Goal: Information Seeking & Learning: Learn about a topic

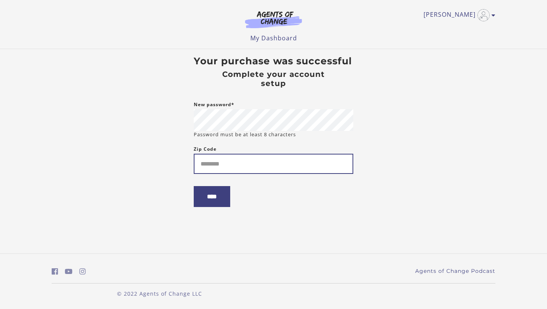
click at [274, 166] on input "Zip Code" at bounding box center [274, 164] width 160 height 20
type input "*****"
click at [222, 201] on input "****" at bounding box center [212, 196] width 36 height 21
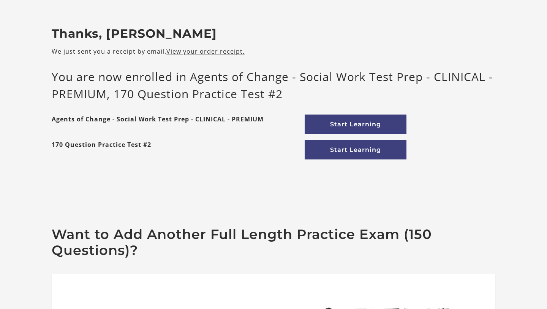
scroll to position [11, 0]
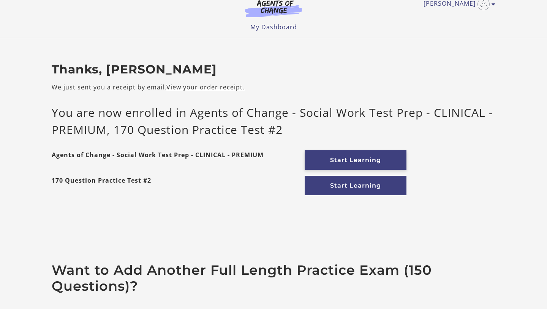
click at [375, 158] on link "Start Learning" at bounding box center [356, 159] width 102 height 19
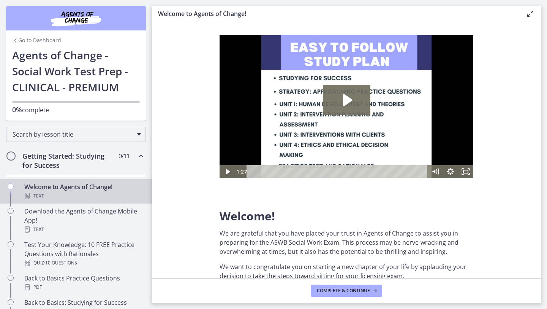
scroll to position [8, 0]
click at [350, 102] on icon "Play Video: c1o6hcmjueu5qasqsu00.mp4" at bounding box center [347, 100] width 48 height 30
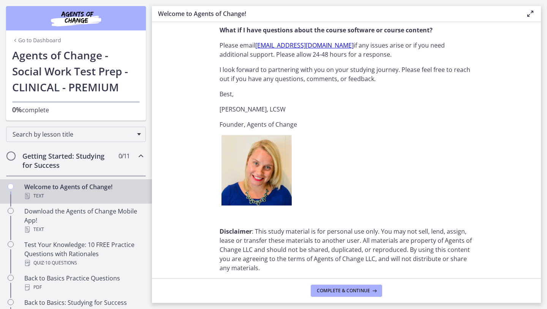
scroll to position [929, 0]
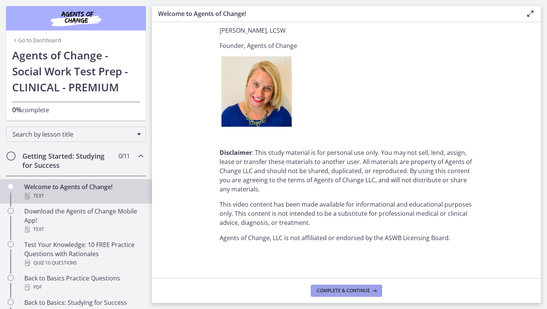
click at [345, 290] on span "Complete & continue" at bounding box center [343, 290] width 53 height 6
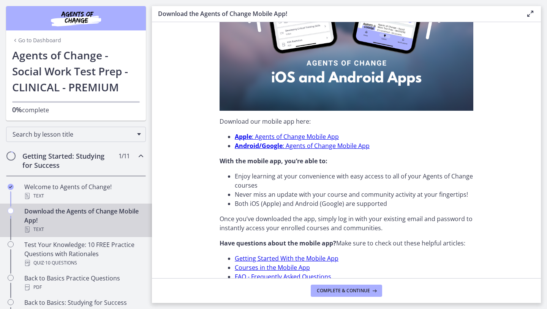
scroll to position [209, 0]
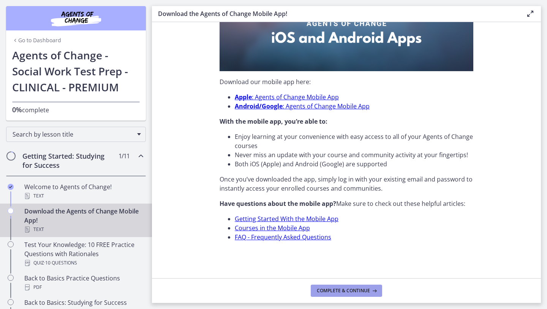
click at [348, 289] on span "Complete & continue" at bounding box center [343, 290] width 53 height 6
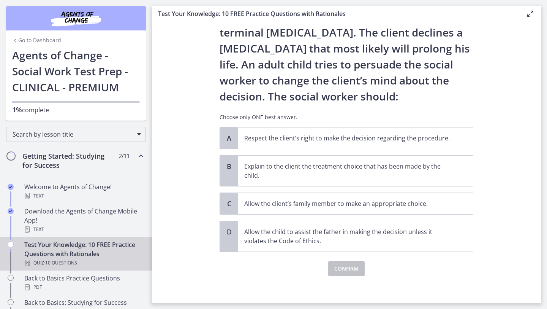
scroll to position [58, 0]
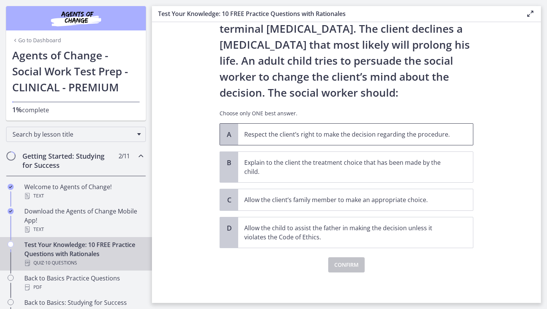
click at [325, 137] on p "Respect the client’s right to make the decision regarding the procedure." at bounding box center [348, 134] width 208 height 9
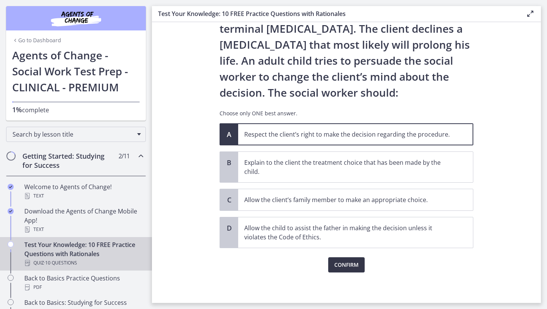
click at [344, 265] on span "Confirm" at bounding box center [347, 264] width 24 height 9
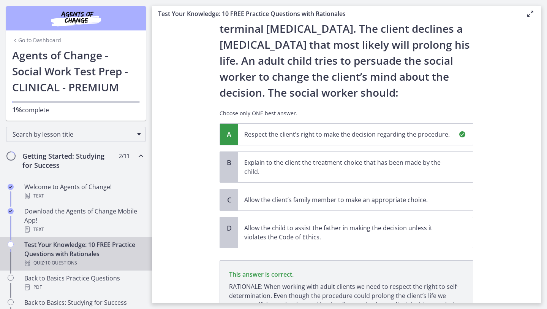
scroll to position [138, 0]
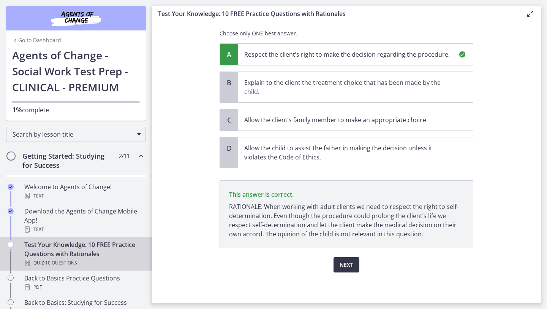
click at [350, 263] on span "Next" at bounding box center [347, 264] width 14 height 9
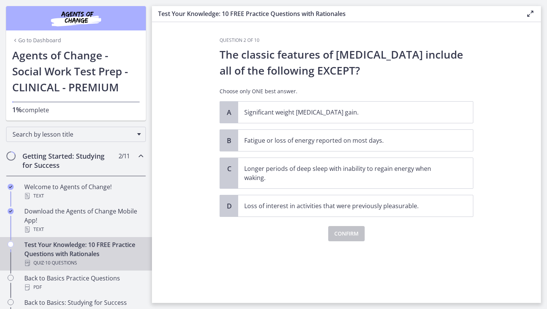
scroll to position [0, 0]
click at [313, 171] on p "Longer periods of deep sleep with inability to regain energy when waking." at bounding box center [348, 173] width 208 height 18
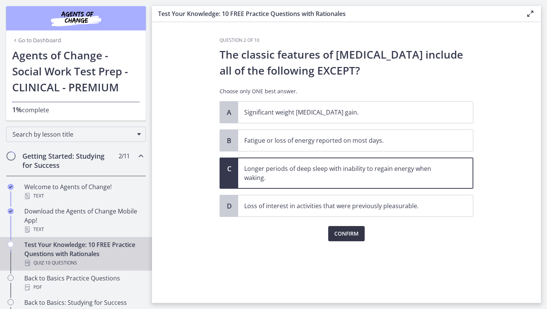
click at [341, 232] on span "Confirm" at bounding box center [347, 233] width 24 height 9
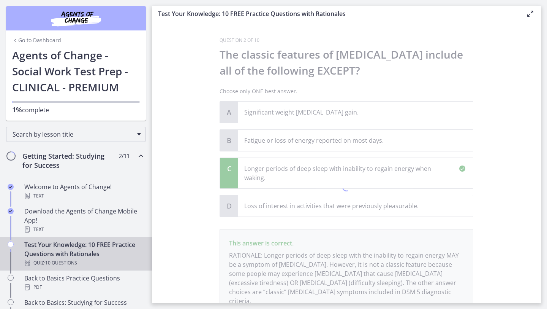
scroll to position [58, 0]
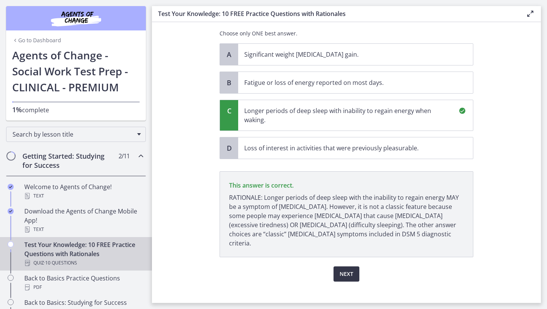
click at [348, 269] on span "Next" at bounding box center [347, 273] width 14 height 9
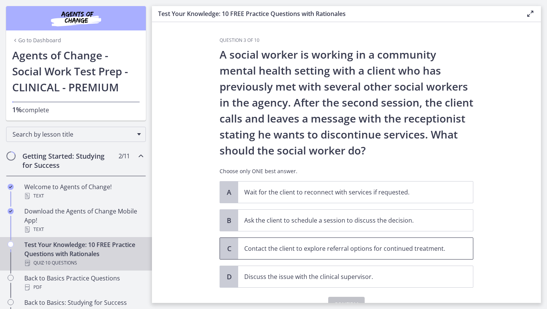
click at [258, 254] on span "Contact the client to explore referral options for continued treatment." at bounding box center [355, 248] width 235 height 21
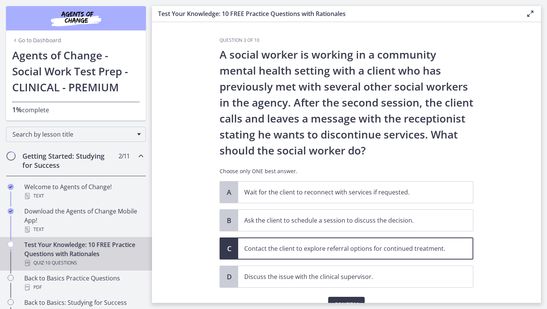
scroll to position [40, 0]
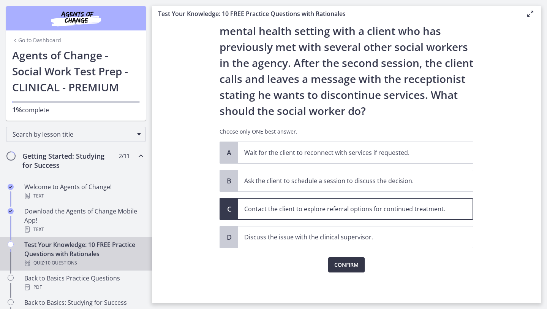
click at [335, 268] on span "Confirm" at bounding box center [347, 264] width 24 height 9
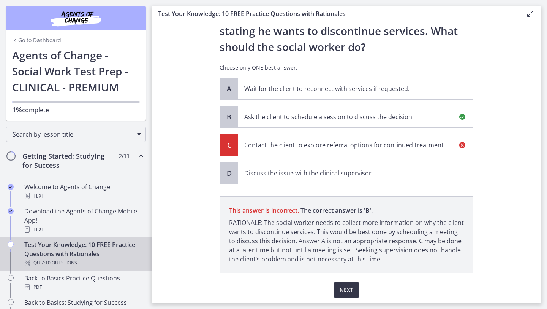
scroll to position [128, 0]
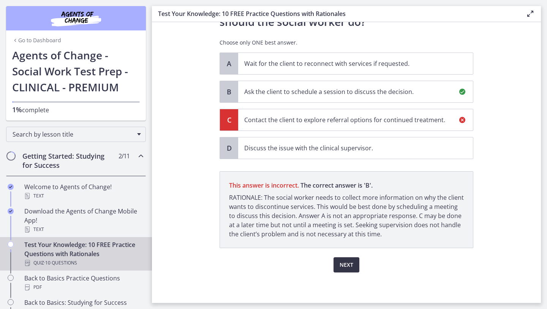
click at [344, 264] on span "Next" at bounding box center [347, 264] width 14 height 9
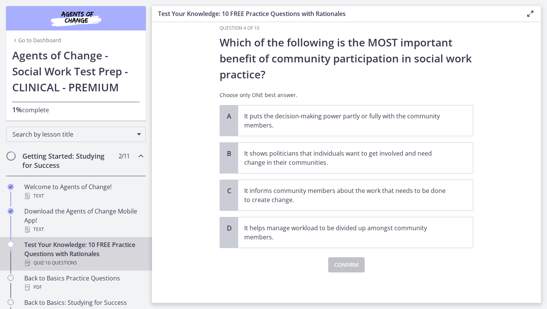
scroll to position [0, 0]
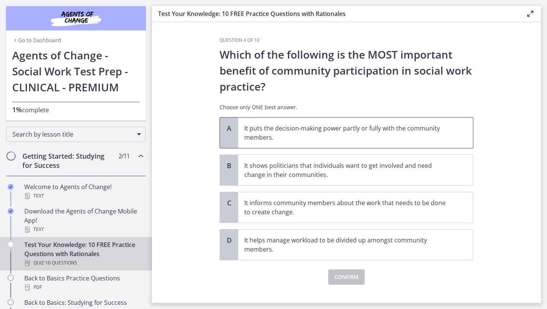
click at [337, 125] on p "It puts the decision-making power partly or fully with the community members." at bounding box center [348, 133] width 208 height 18
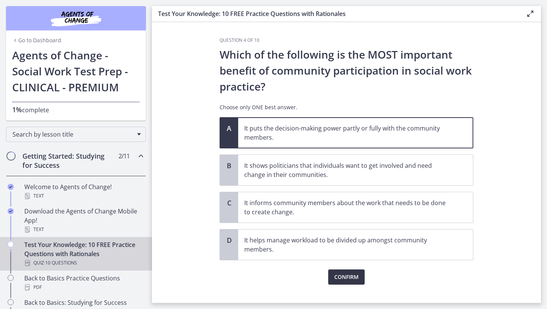
click at [345, 277] on span "Confirm" at bounding box center [347, 276] width 24 height 9
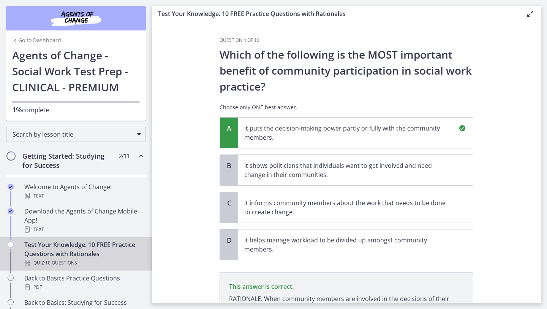
scroll to position [92, 0]
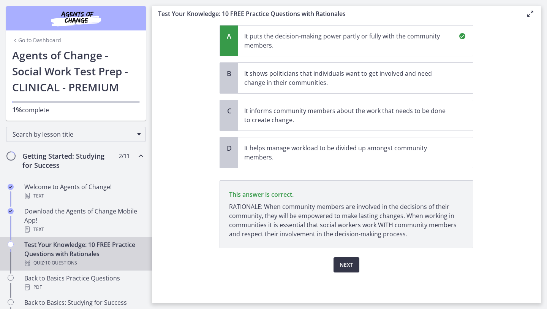
click at [349, 268] on span "Next" at bounding box center [347, 264] width 14 height 9
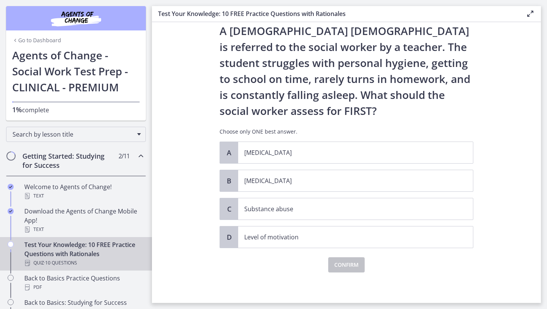
scroll to position [0, 0]
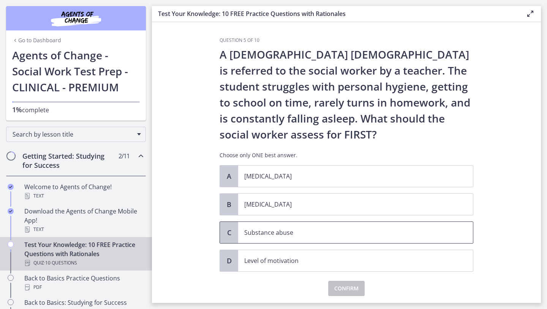
click at [300, 232] on p "Substance abuse" at bounding box center [348, 232] width 208 height 9
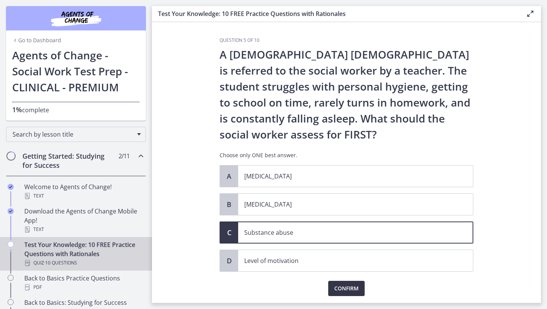
click at [353, 293] on button "Confirm" at bounding box center [346, 288] width 36 height 15
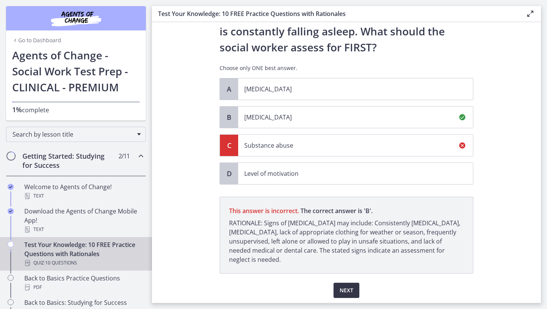
scroll to position [113, 0]
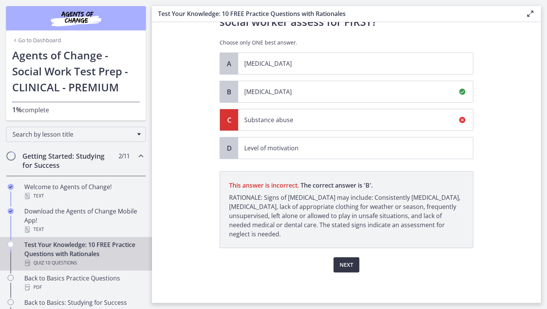
click at [350, 268] on span "Next" at bounding box center [347, 264] width 14 height 9
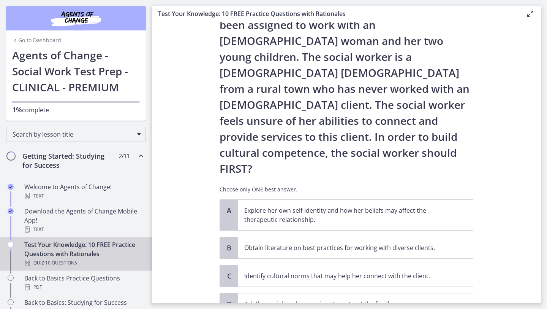
scroll to position [56, 0]
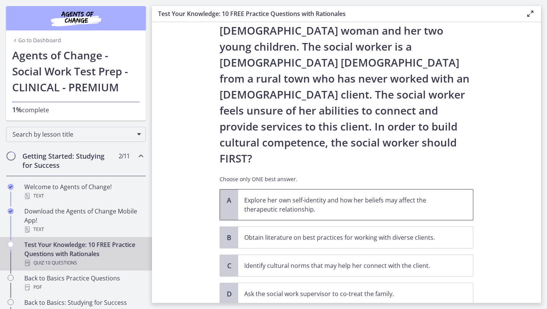
click at [292, 195] on p "Explore her own self-identity and how her beliefs may affect the therapeutic re…" at bounding box center [348, 204] width 208 height 18
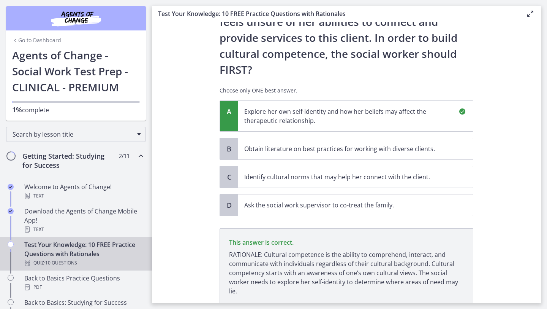
scroll to position [170, 0]
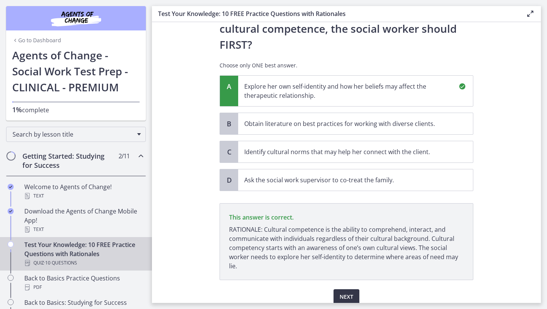
click at [350, 292] on span "Next" at bounding box center [347, 296] width 14 height 9
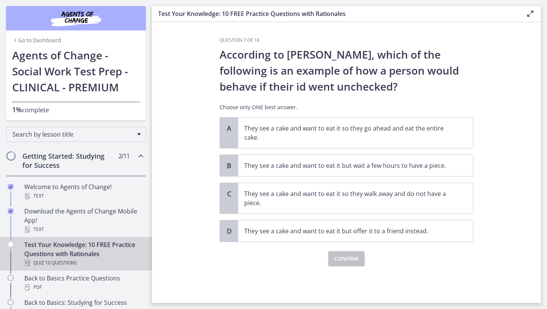
scroll to position [0, 0]
click at [354, 202] on p "They see a cake and want to eat it so they walk away and do not have a piece." at bounding box center [348, 198] width 208 height 18
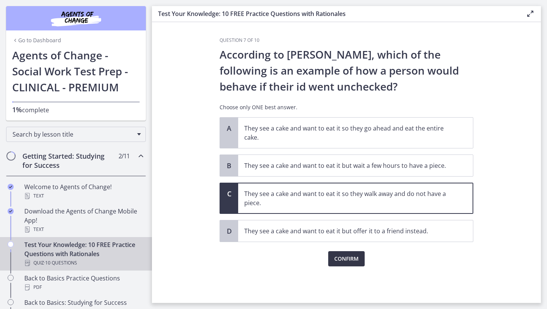
click at [343, 256] on span "Confirm" at bounding box center [347, 258] width 24 height 9
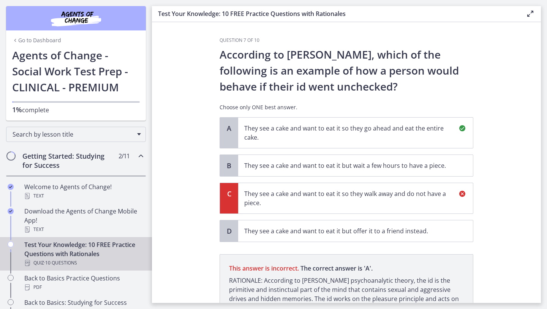
scroll to position [7, 0]
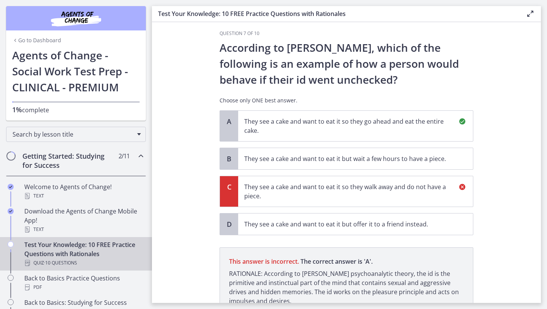
click at [359, 134] on span "They see a cake and want to eat it so they go ahead and eat the entire cake." at bounding box center [355, 126] width 235 height 30
click at [359, 132] on p "They see a cake and want to eat it so they go ahead and eat the entire cake." at bounding box center [348, 126] width 208 height 18
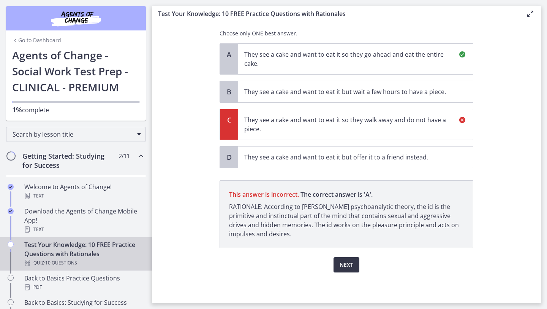
click at [339, 260] on button "Next" at bounding box center [347, 264] width 26 height 15
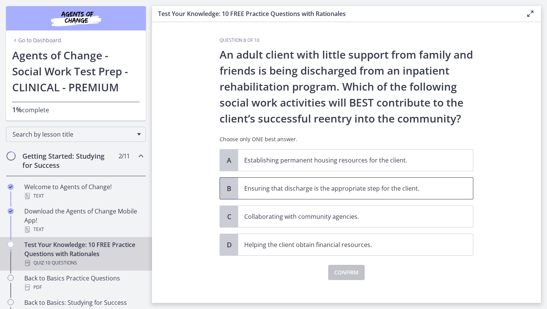
click at [323, 193] on span "Ensuring that discharge is the appropriate step for the client." at bounding box center [355, 188] width 235 height 21
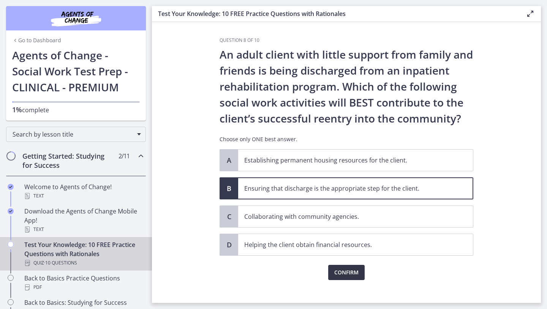
click at [342, 269] on span "Confirm" at bounding box center [347, 272] width 24 height 9
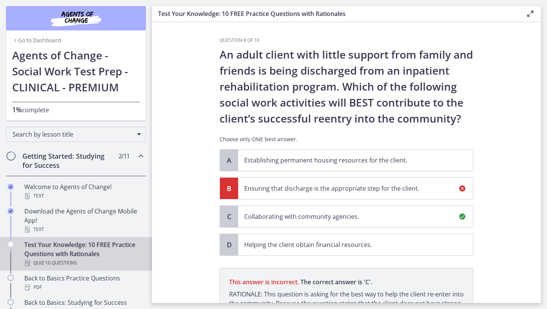
scroll to position [97, 0]
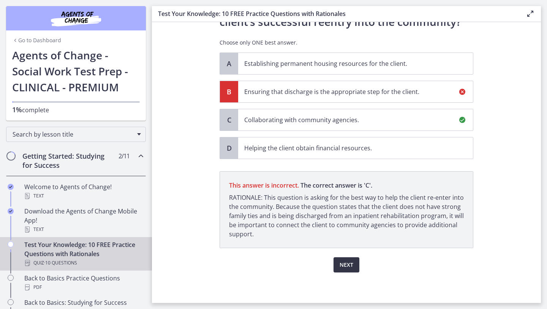
click at [342, 269] on button "Next" at bounding box center [347, 264] width 26 height 15
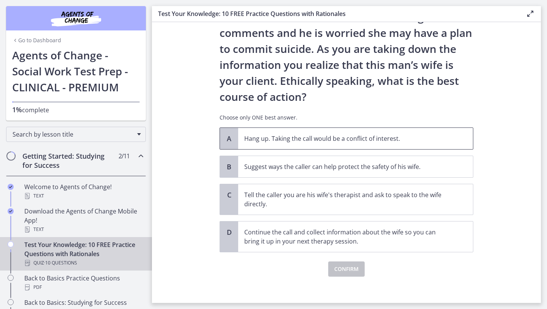
scroll to position [74, 0]
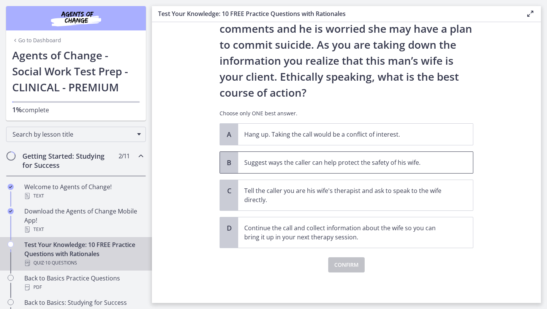
click at [343, 162] on p "Suggest ways the caller can help protect the safety of his wife." at bounding box center [348, 162] width 208 height 9
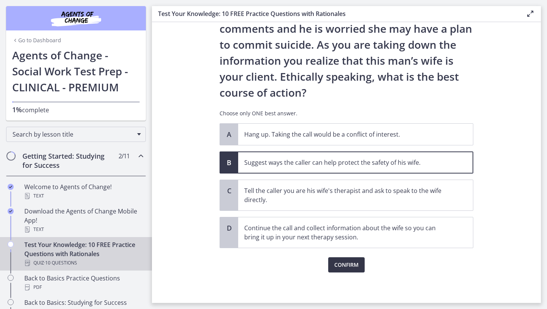
click at [345, 266] on span "Confirm" at bounding box center [347, 264] width 24 height 9
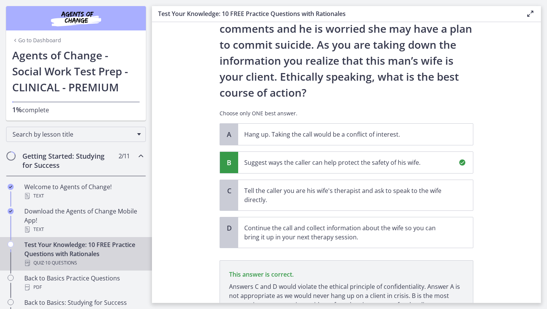
scroll to position [144, 0]
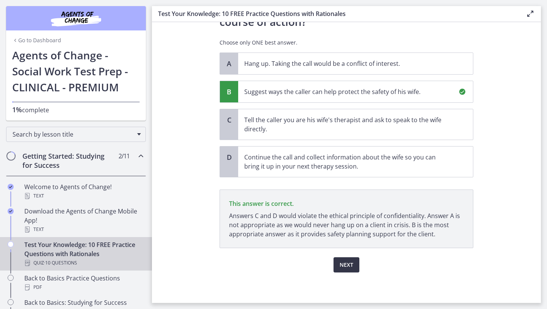
click at [347, 266] on span "Next" at bounding box center [347, 264] width 14 height 9
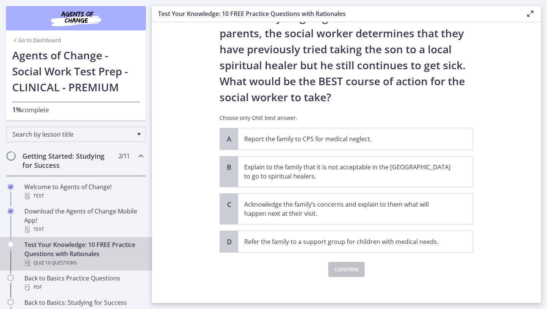
scroll to position [122, 0]
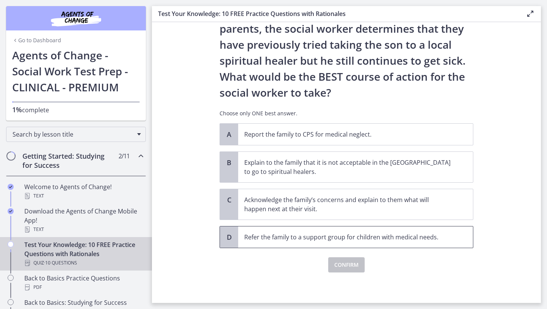
click at [345, 243] on span "Refer the family to a support group for children with medical needs." at bounding box center [355, 236] width 235 height 21
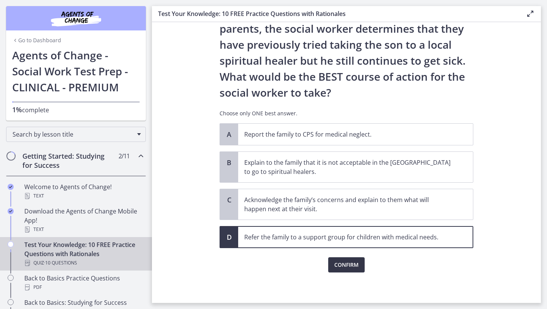
click at [345, 265] on span "Confirm" at bounding box center [347, 264] width 24 height 9
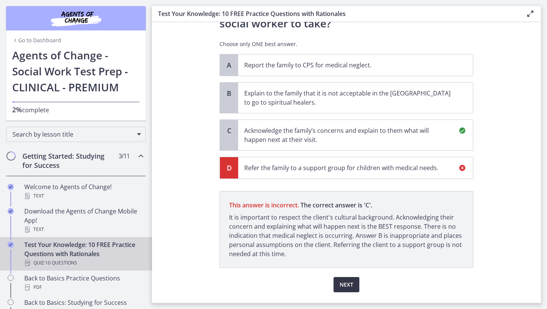
scroll to position [211, 0]
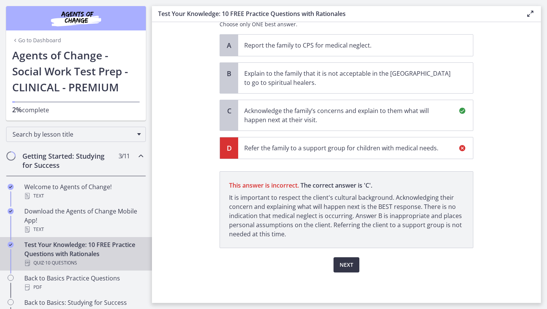
click at [345, 265] on span "Next" at bounding box center [347, 264] width 14 height 9
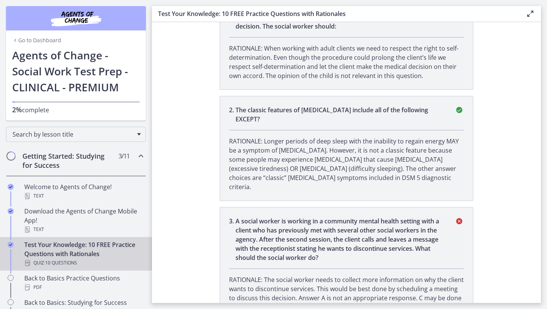
scroll to position [0, 0]
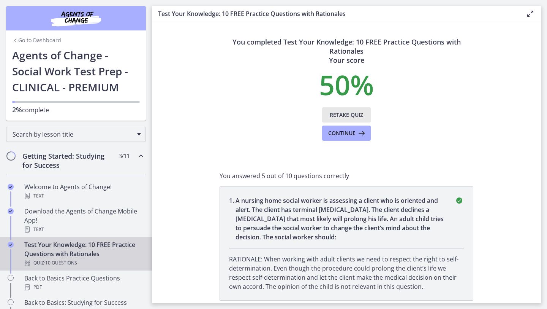
click at [355, 116] on span "Retake Quiz" at bounding box center [346, 114] width 33 height 9
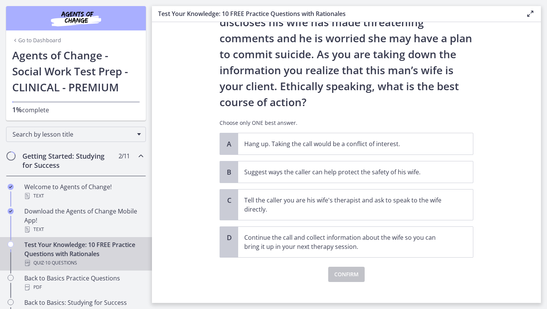
scroll to position [74, 0]
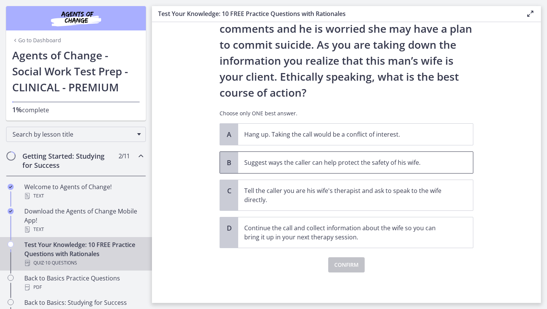
click at [316, 167] on span "Suggest ways the caller can help protect the safety of his wife." at bounding box center [355, 162] width 235 height 21
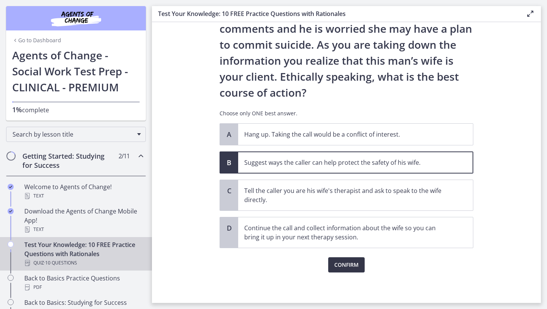
click at [344, 265] on span "Confirm" at bounding box center [347, 264] width 24 height 9
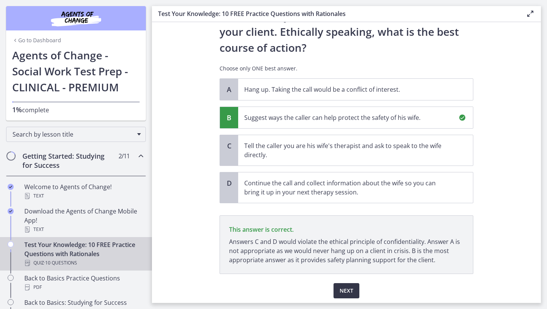
scroll to position [144, 0]
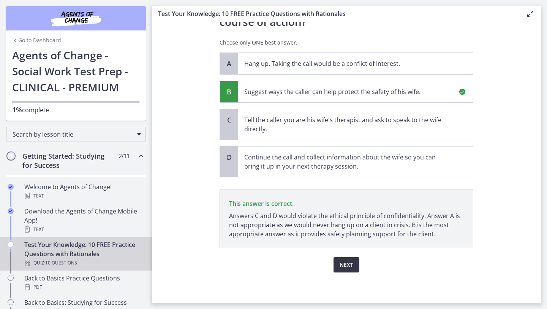
click at [344, 265] on span "Next" at bounding box center [347, 264] width 14 height 9
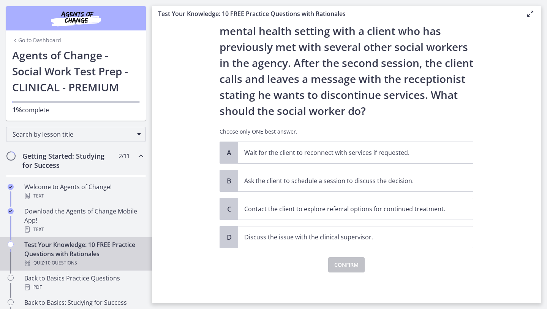
scroll to position [0, 0]
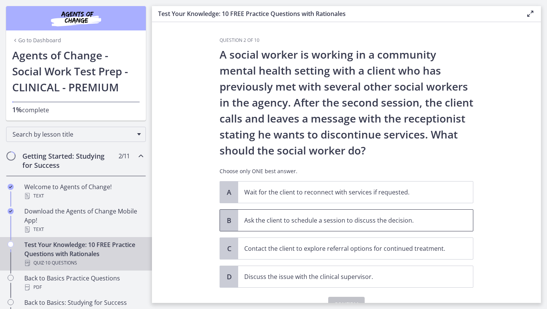
click at [297, 228] on span "Ask the client to schedule a session to discuss the decision." at bounding box center [355, 219] width 235 height 21
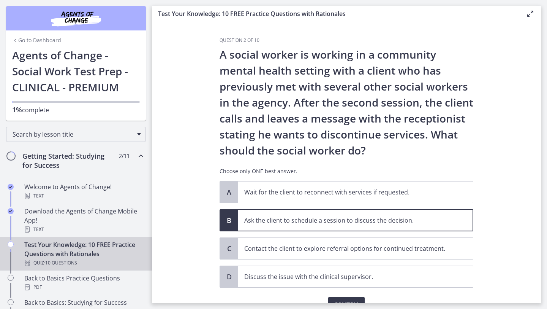
scroll to position [40, 0]
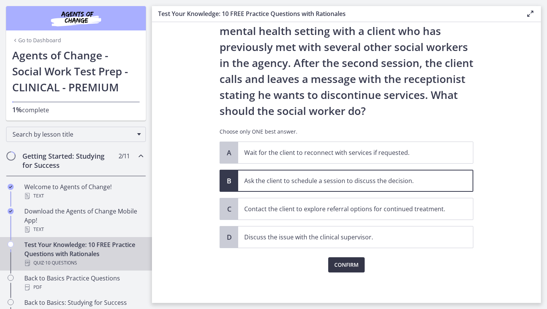
click at [333, 265] on button "Confirm" at bounding box center [346, 264] width 36 height 15
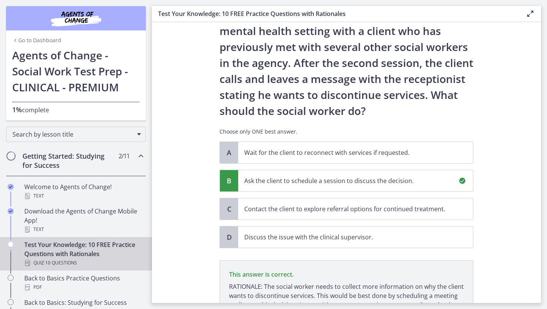
scroll to position [128, 0]
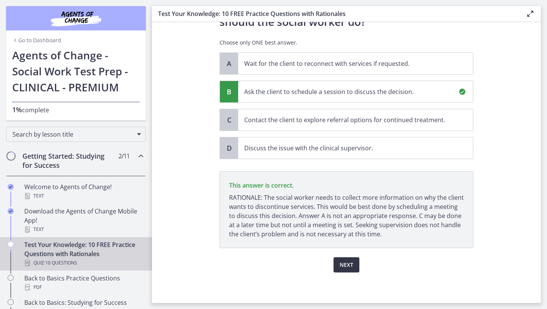
click at [344, 266] on span "Next" at bounding box center [347, 264] width 14 height 9
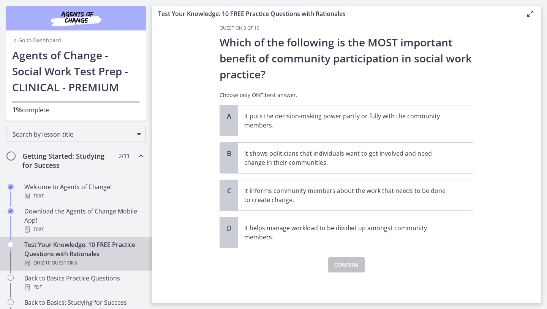
scroll to position [0, 0]
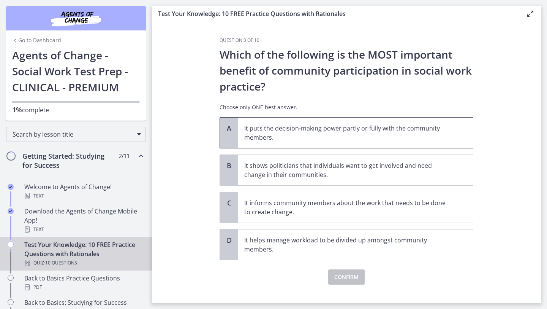
click at [322, 137] on p "It puts the decision-making power partly or fully with the community members." at bounding box center [348, 133] width 208 height 18
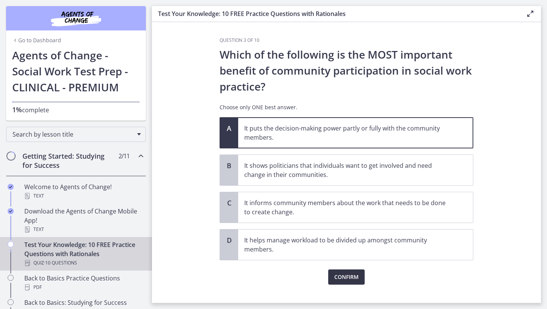
click at [347, 281] on span "Confirm" at bounding box center [347, 276] width 24 height 9
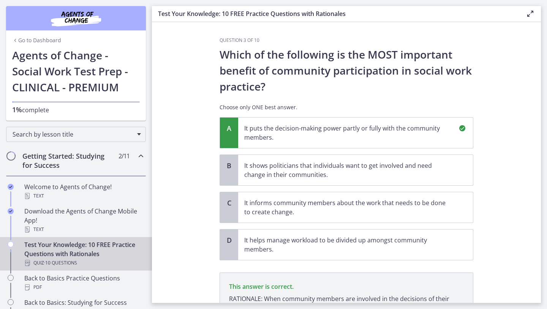
scroll to position [92, 0]
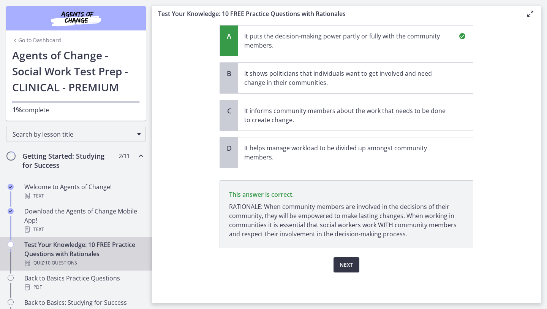
click at [348, 266] on span "Next" at bounding box center [347, 264] width 14 height 9
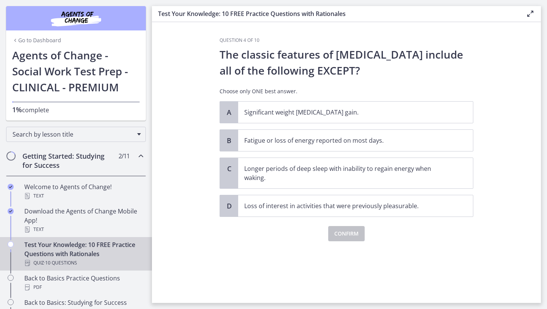
scroll to position [0, 0]
click at [335, 182] on span "Longer periods of deep sleep with inability to regain energy when waking." at bounding box center [355, 173] width 235 height 30
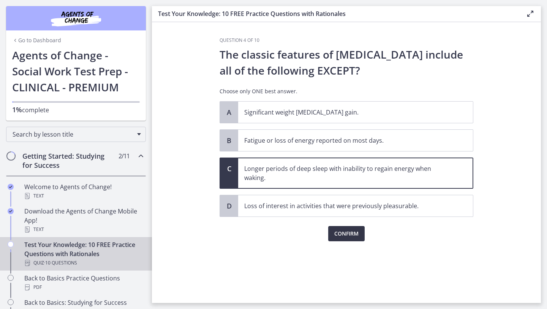
click at [341, 230] on span "Confirm" at bounding box center [347, 233] width 24 height 9
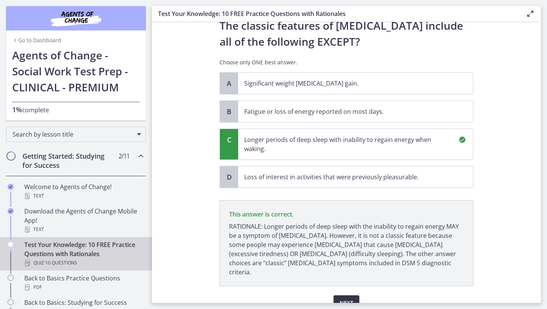
scroll to position [58, 0]
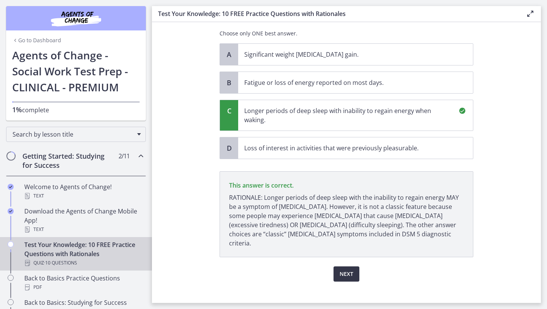
click at [348, 269] on span "Next" at bounding box center [347, 273] width 14 height 9
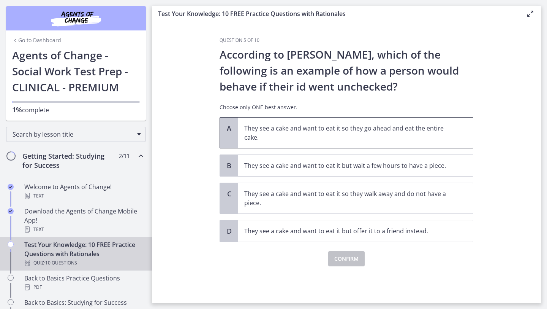
click at [382, 143] on span "They see a cake and want to eat it so they go ahead and eat the entire cake." at bounding box center [355, 132] width 235 height 30
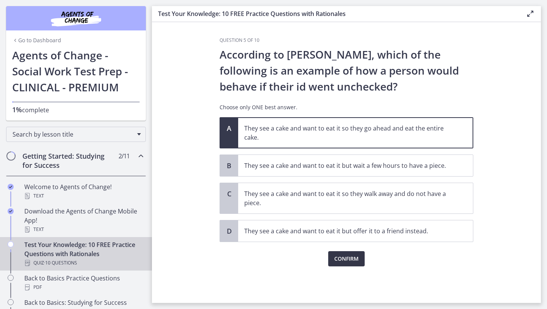
click at [349, 262] on span "Confirm" at bounding box center [347, 258] width 24 height 9
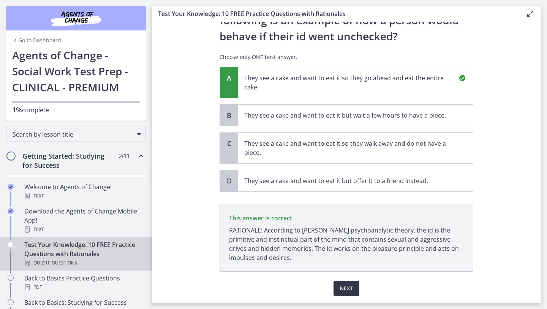
scroll to position [74, 0]
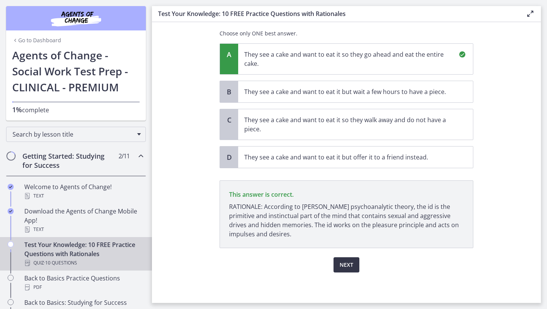
click at [349, 262] on span "Next" at bounding box center [347, 264] width 14 height 9
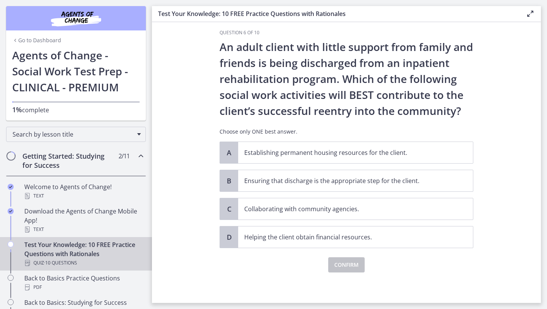
scroll to position [0, 0]
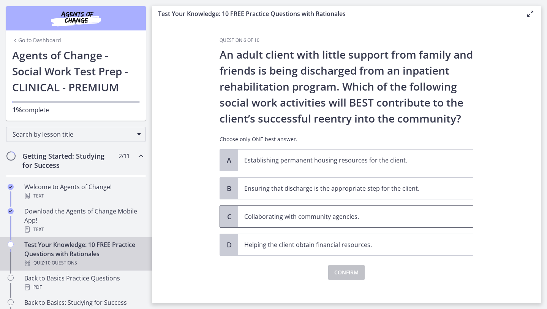
click at [314, 216] on p "Collaborating with community agencies." at bounding box center [348, 216] width 208 height 9
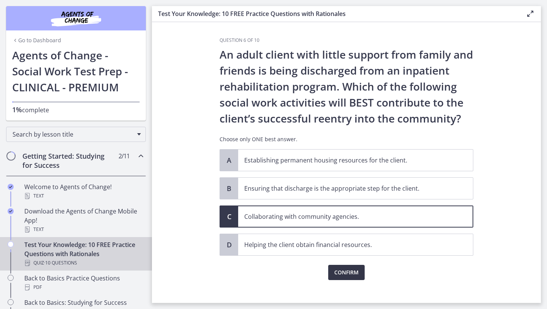
click at [340, 272] on span "Confirm" at bounding box center [347, 272] width 24 height 9
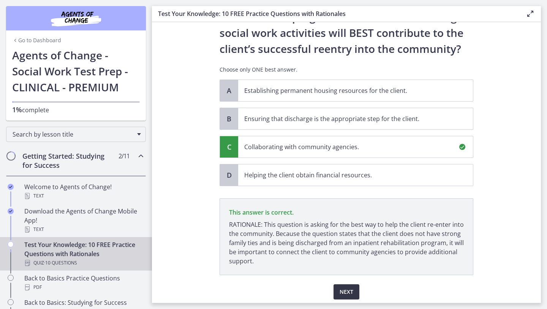
scroll to position [97, 0]
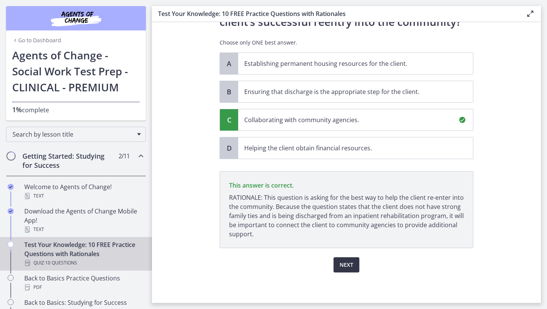
click at [343, 266] on span "Next" at bounding box center [347, 264] width 14 height 9
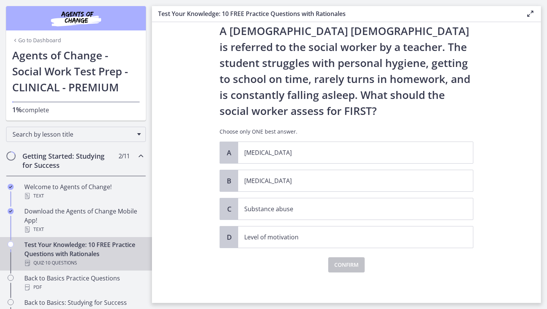
scroll to position [0, 0]
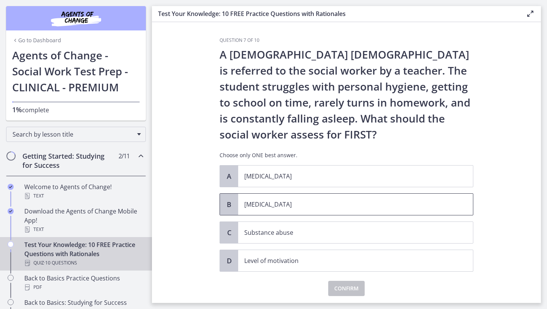
click at [281, 206] on p "[MEDICAL_DATA]" at bounding box center [348, 204] width 208 height 9
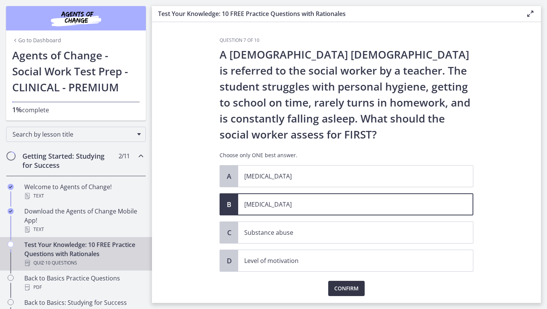
click at [336, 291] on span "Confirm" at bounding box center [347, 288] width 24 height 9
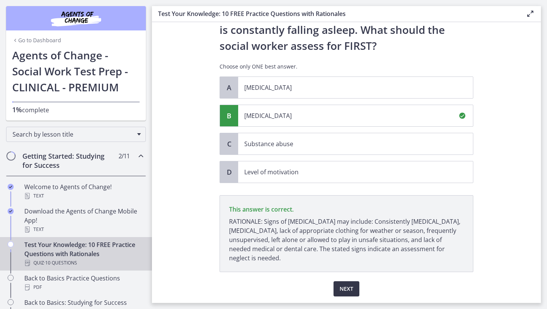
scroll to position [113, 0]
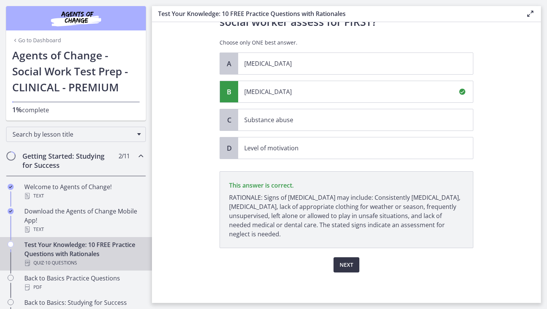
click at [345, 267] on span "Next" at bounding box center [347, 264] width 14 height 9
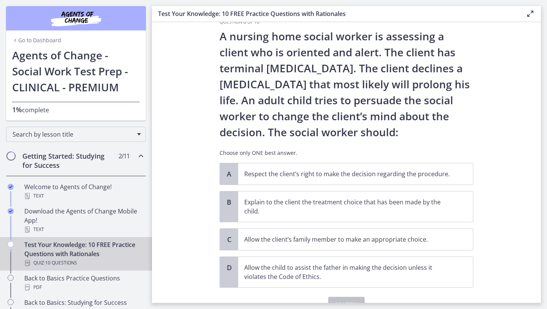
scroll to position [30, 0]
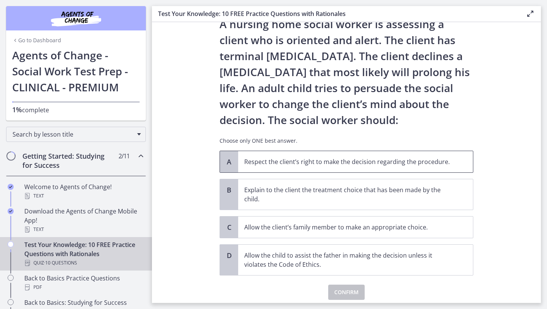
click at [332, 168] on span "Respect the client’s right to make the decision regarding the procedure." at bounding box center [355, 161] width 235 height 21
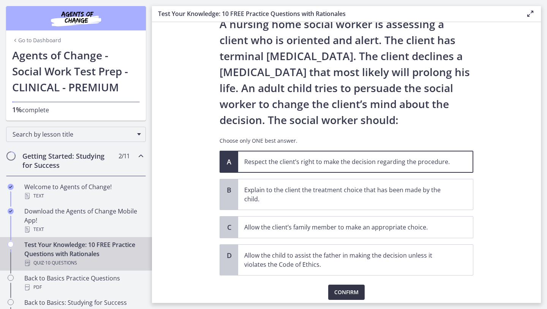
click at [344, 293] on span "Confirm" at bounding box center [347, 291] width 24 height 9
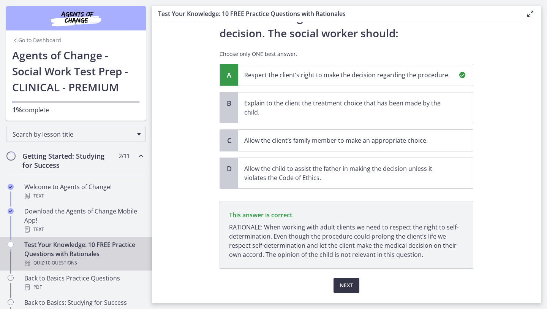
scroll to position [138, 0]
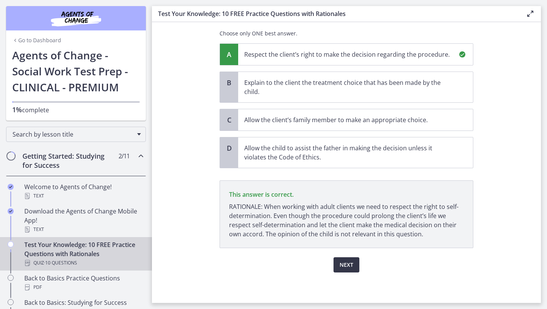
click at [343, 266] on span "Next" at bounding box center [347, 264] width 14 height 9
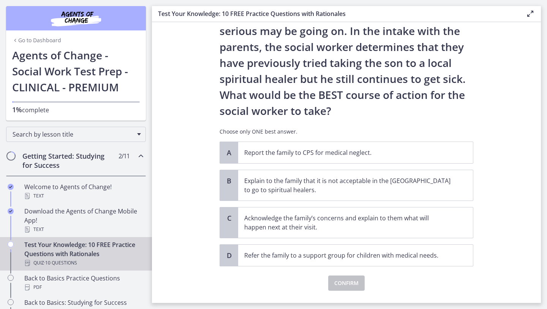
scroll to position [104, 0]
click at [355, 226] on p "Acknowledge the family’s concerns and explain to them what will happen next at …" at bounding box center [348, 222] width 208 height 18
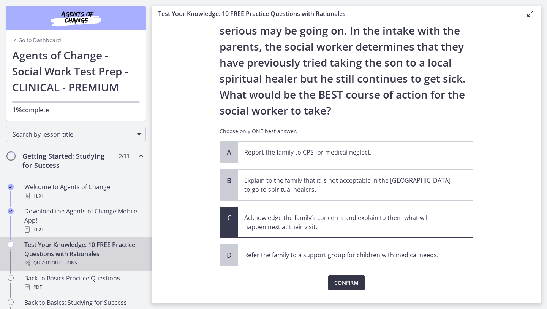
click at [344, 278] on span "Confirm" at bounding box center [347, 282] width 24 height 9
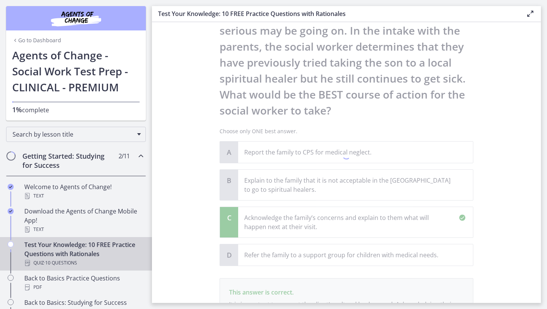
scroll to position [211, 0]
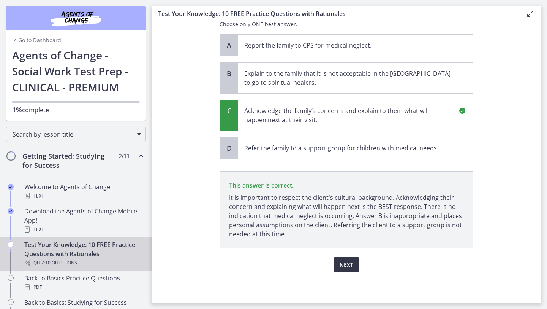
click at [346, 270] on button "Next" at bounding box center [347, 264] width 26 height 15
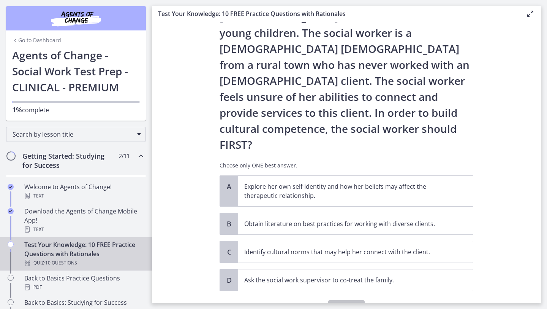
scroll to position [77, 0]
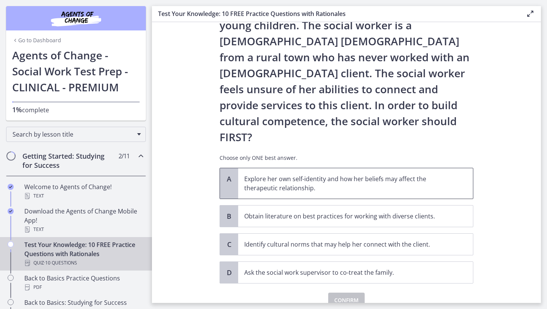
click at [327, 174] on p "Explore her own self-identity and how her beliefs may affect the therapeutic re…" at bounding box center [348, 183] width 208 height 18
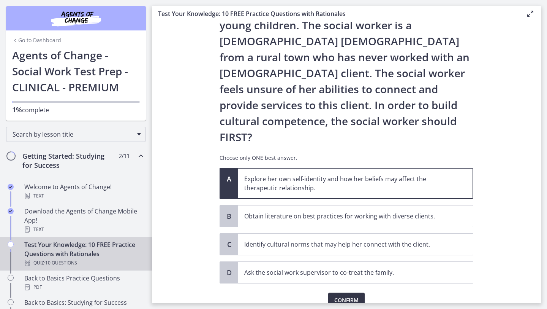
click at [341, 295] on span "Confirm" at bounding box center [347, 299] width 24 height 9
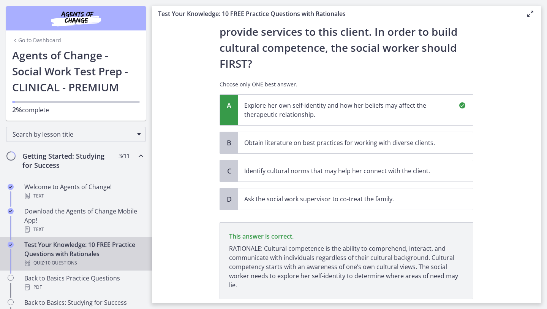
scroll to position [170, 0]
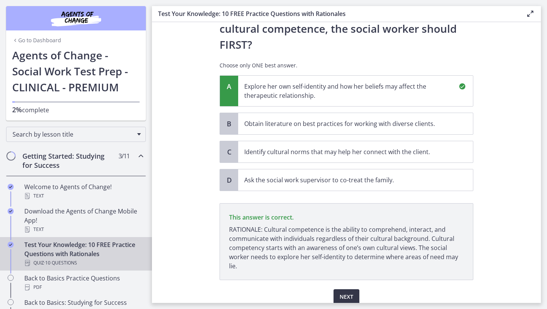
click at [344, 292] on span "Next" at bounding box center [347, 296] width 14 height 9
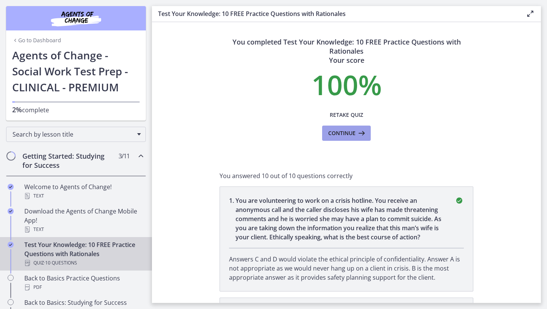
click at [344, 136] on span "Continue" at bounding box center [341, 132] width 27 height 9
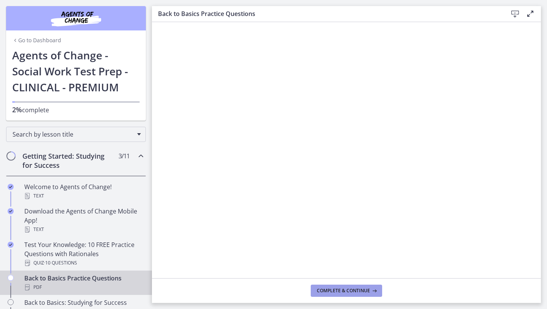
click at [321, 290] on span "Complete & continue" at bounding box center [343, 290] width 53 height 6
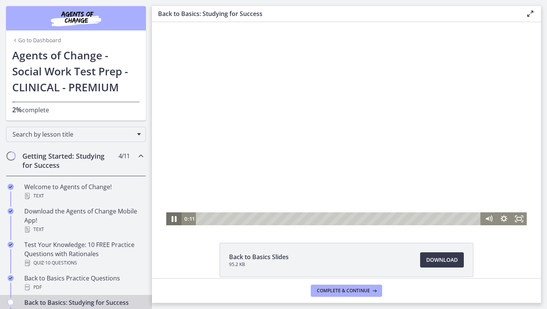
click at [174, 217] on icon "Pause" at bounding box center [174, 219] width 18 height 16
click at [174, 217] on icon "Play Video" at bounding box center [174, 219] width 5 height 6
click at [174, 217] on icon "Pause" at bounding box center [173, 218] width 15 height 13
click at [174, 217] on icon "Play Video" at bounding box center [175, 218] width 4 height 5
click at [174, 217] on icon "Pause" at bounding box center [173, 218] width 15 height 13
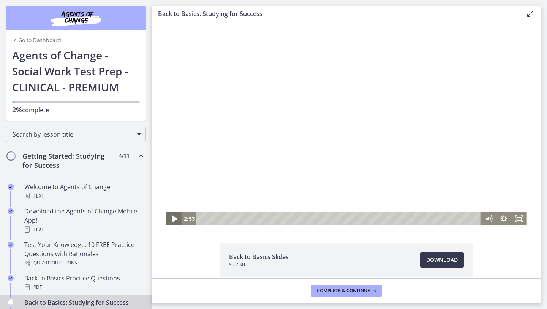
click at [175, 219] on icon "Play Video" at bounding box center [174, 219] width 5 height 6
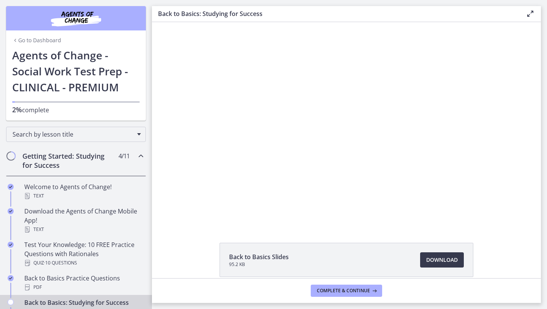
drag, startPoint x: 117, startPoint y: 161, endPoint x: 143, endPoint y: 147, distance: 29.8
click at [117, 160] on div "Getting Started: Studying for Success 4 / 11 Completed" at bounding box center [76, 160] width 140 height 31
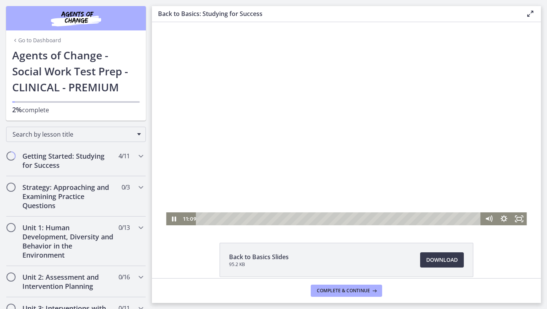
click at [212, 149] on div at bounding box center [346, 123] width 361 height 203
click at [174, 219] on icon "Play Video" at bounding box center [174, 219] width 5 height 6
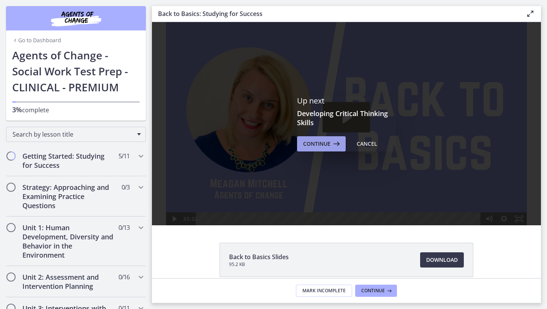
click at [322, 149] on button "Continue" at bounding box center [321, 143] width 49 height 15
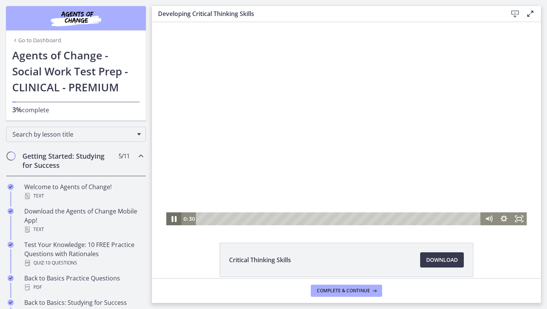
click at [176, 219] on icon "Pause" at bounding box center [174, 219] width 18 height 16
click at [306, 255] on li "Critical Thinking Skills Download Opens in a new window" at bounding box center [347, 260] width 254 height 34
click at [169, 220] on icon "Play Video" at bounding box center [174, 218] width 15 height 13
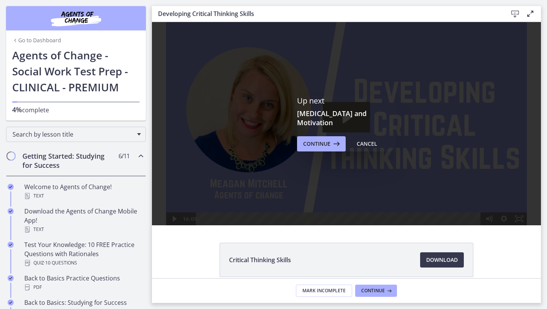
click at [31, 40] on link "Go to Dashboard" at bounding box center [36, 40] width 49 height 8
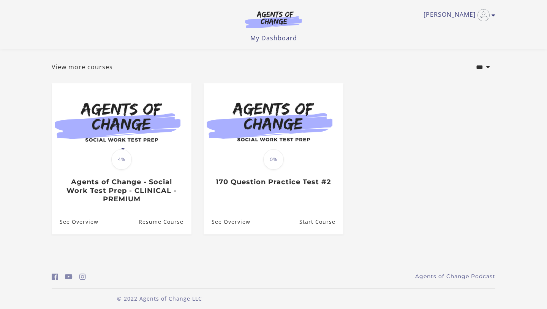
scroll to position [38, 0]
